Goal: Find specific page/section: Find specific page/section

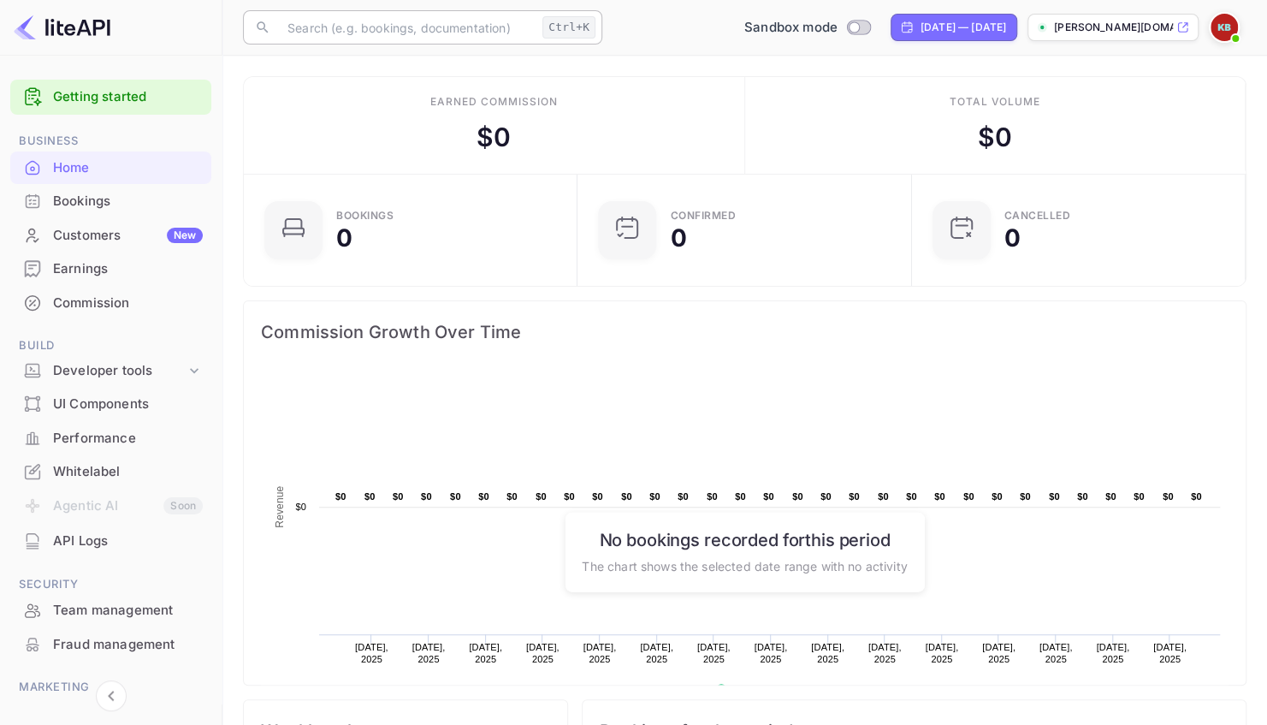
click at [330, 38] on input "text" at bounding box center [406, 27] width 258 height 34
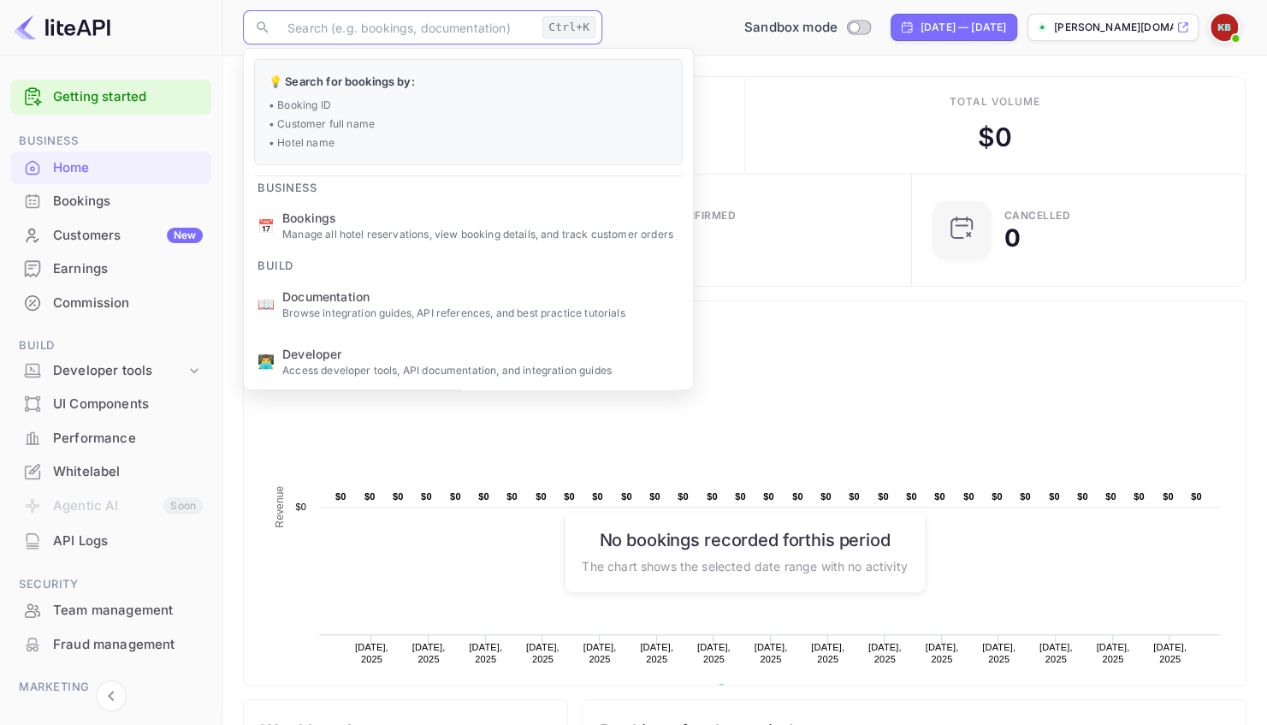
click at [281, 36] on input "text" at bounding box center [406, 27] width 258 height 34
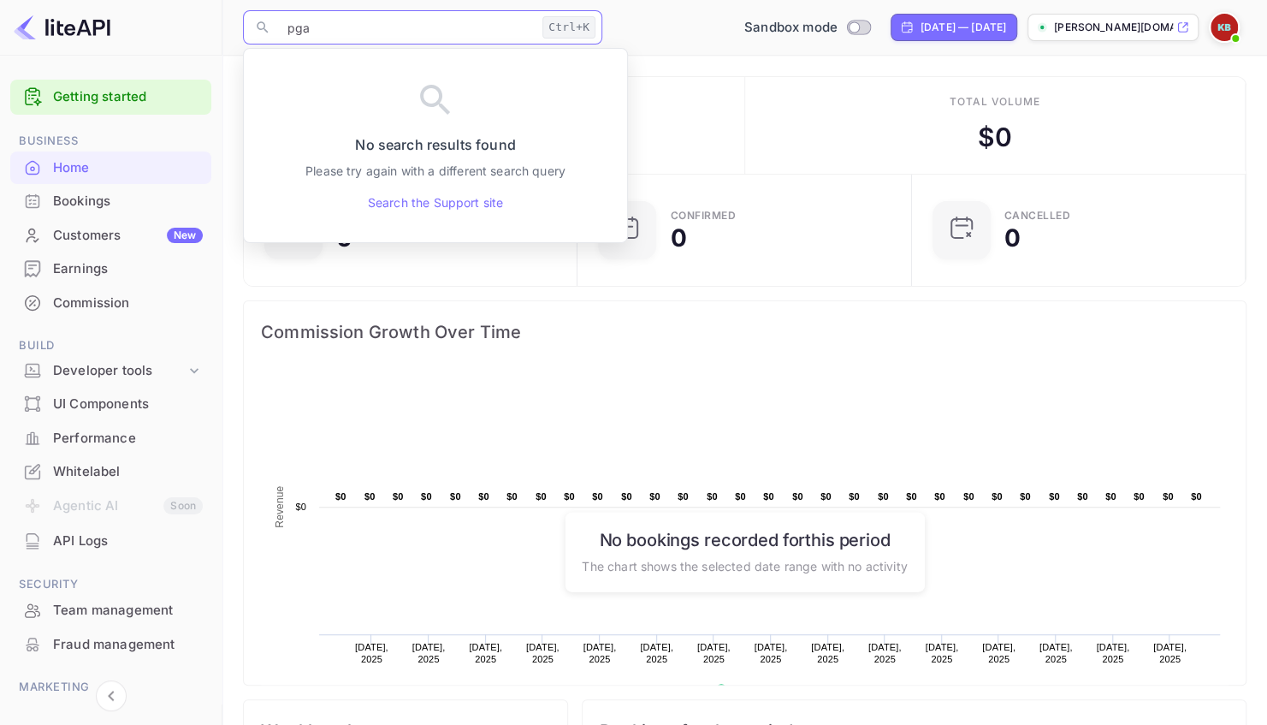
type input "pga"
click at [1156, 23] on p "[PERSON_NAME][DOMAIN_NAME]..." at bounding box center [1113, 27] width 119 height 15
